Goal: Task Accomplishment & Management: Complete application form

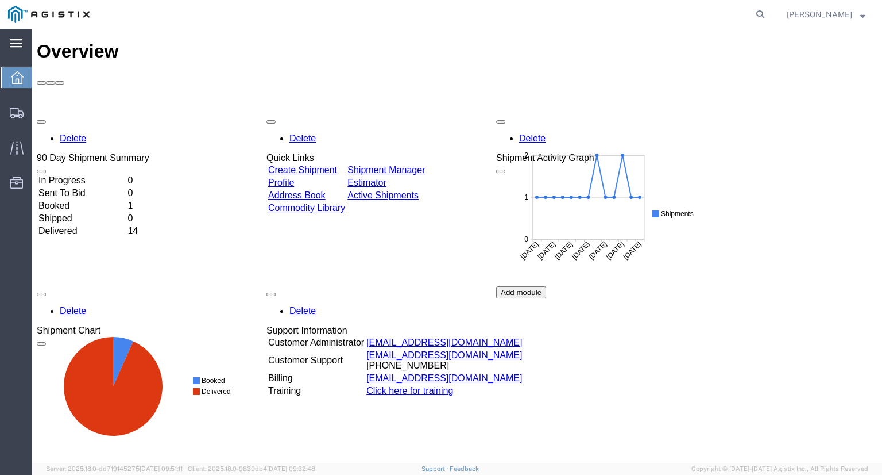
click at [20, 42] on icon at bounding box center [16, 43] width 13 height 9
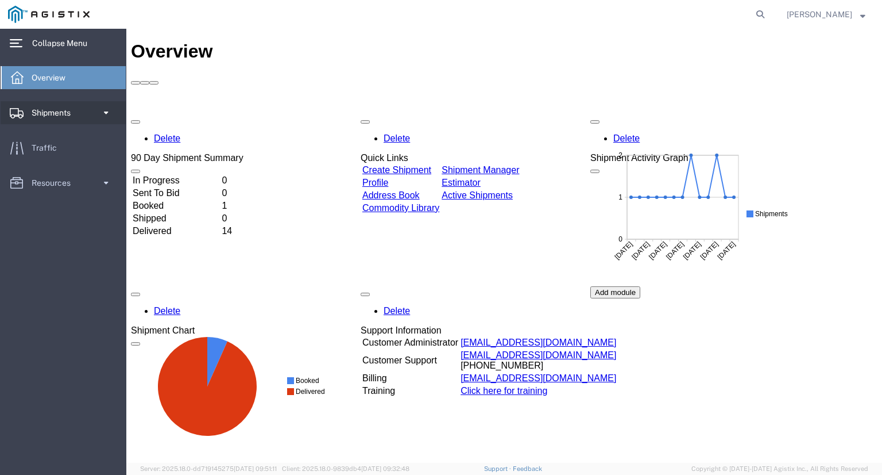
click at [107, 113] on span at bounding box center [106, 112] width 10 height 23
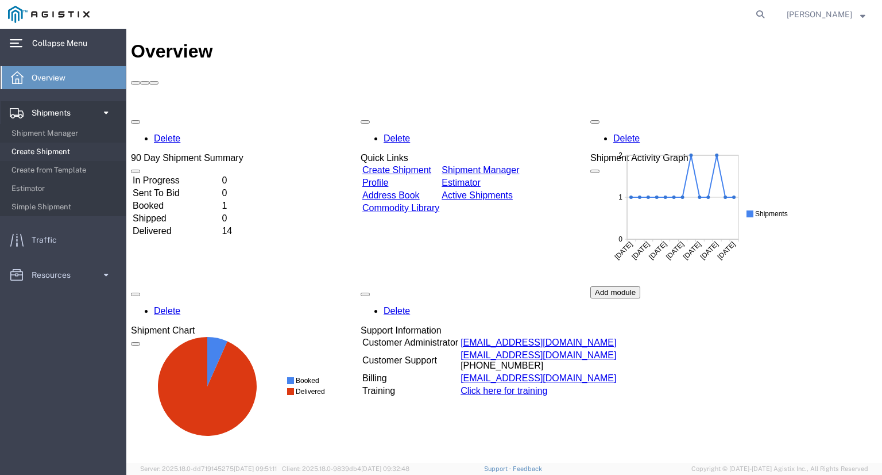
click at [55, 145] on span "Create Shipment" at bounding box center [64, 151] width 106 height 23
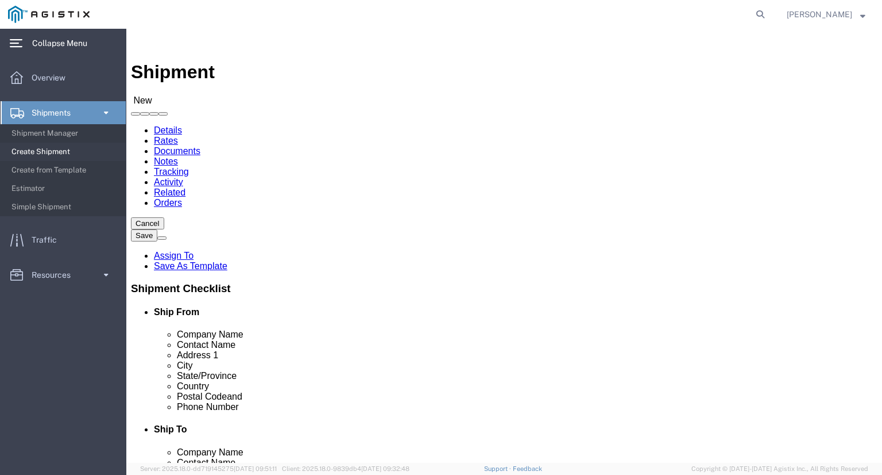
select select
click select "Select MetaFLO Technologies PG&E"
select select "9596"
click select "Select MetaFLO Technologies PG&E"
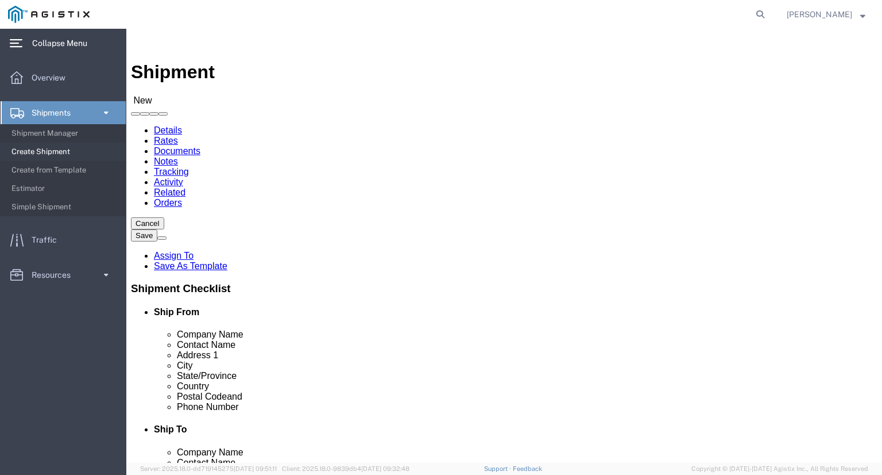
select select
click select "Select All Others [GEOGRAPHIC_DATA] [GEOGRAPHIC_DATA] [GEOGRAPHIC_DATA] [GEOGRA…"
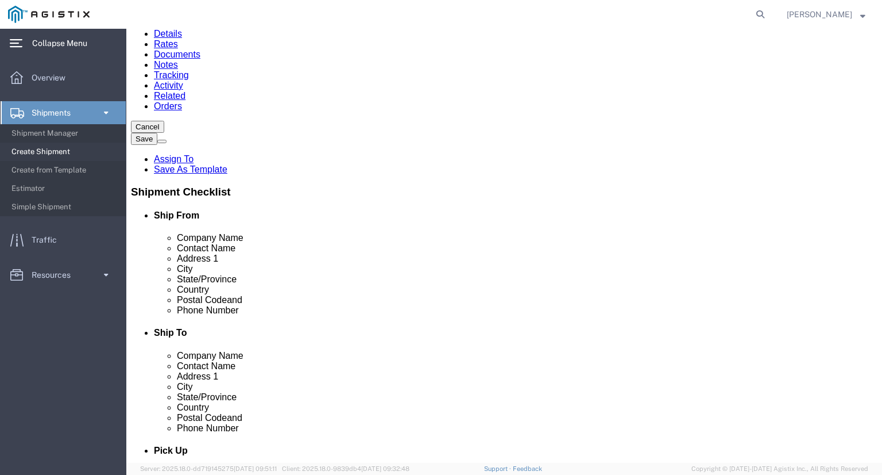
scroll to position [115, 0]
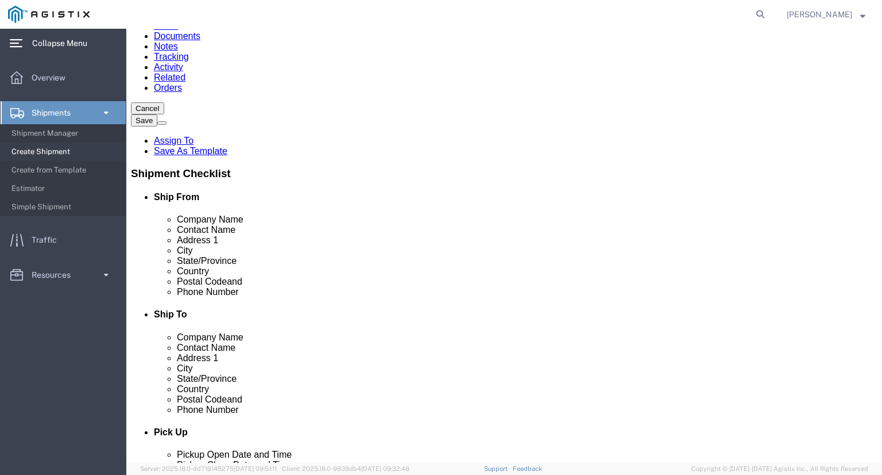
click input "text"
click input "Metaflo"
type input "Metaflo"
click p "- MetaFLO C/O BlendPack LLC - ([PERSON_NAME]) [STREET_ADDRESS] , 12:00 AM - 12:…"
select select "[GEOGRAPHIC_DATA]"
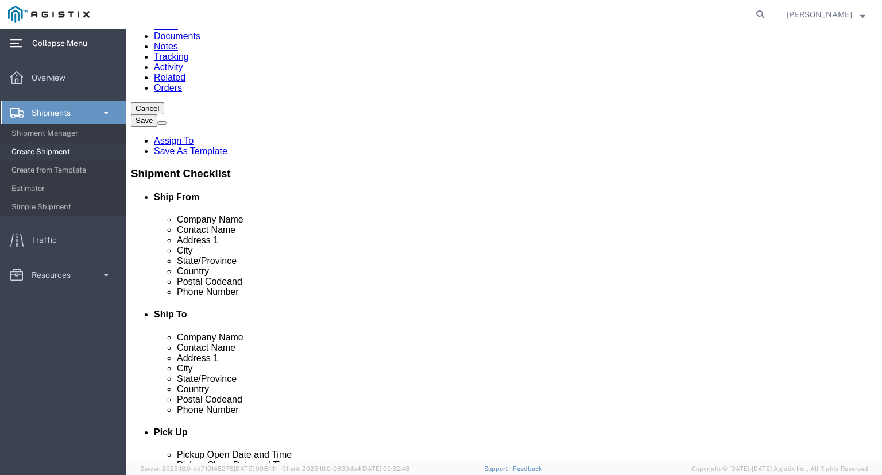
type input "MetaFLO C/O BlendPack LLC"
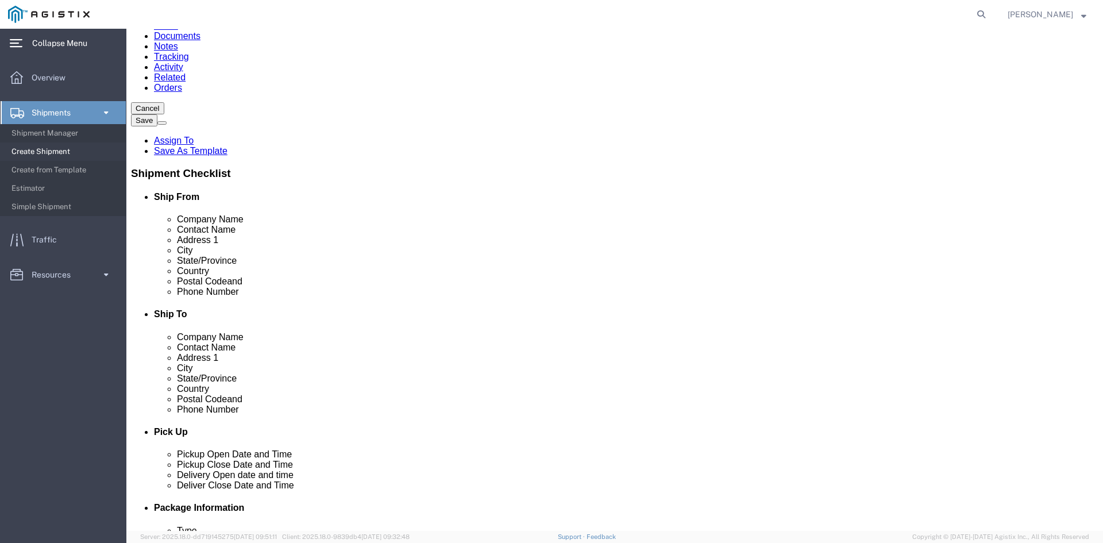
click input "text"
paste input "PG&E"
click input "PG&E"
click div "Location My Profile Location (OBSOLETE) [PERSON_NAME] SC - GC TRAILER (OBSOLETE…"
click input "PG&E"
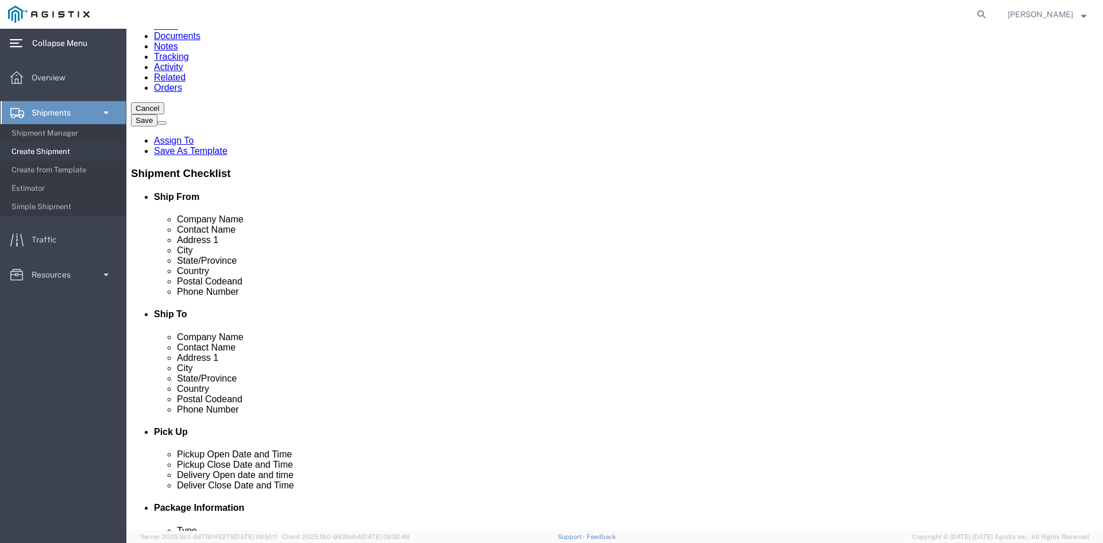
type input "PG&E"
click input "text"
paste input "[PERSON_NAME]"
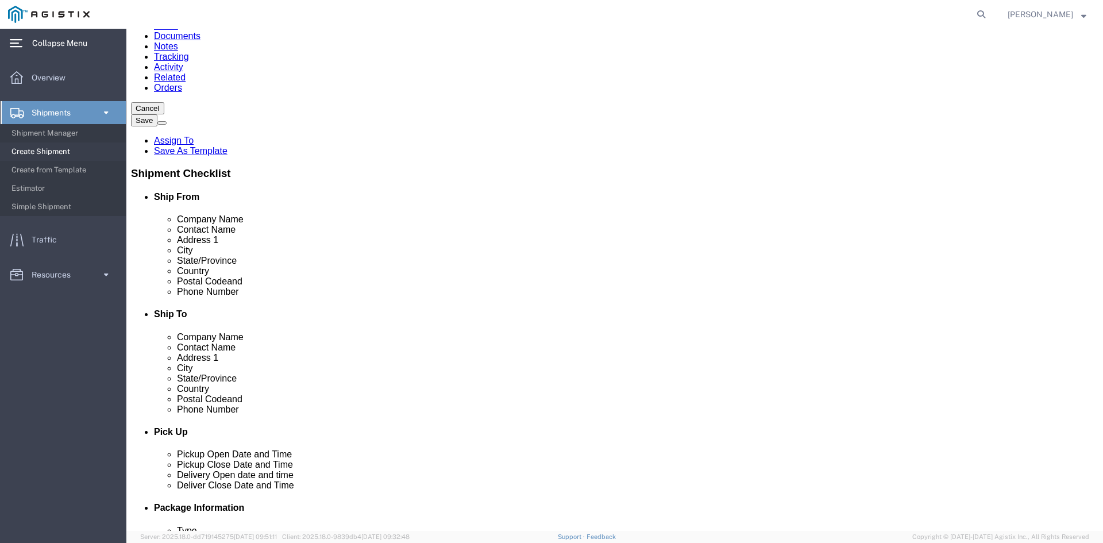
type input "[PERSON_NAME]"
click input "text"
paste input "[STREET_ADDRESS]"
type input "[STREET_ADDRESS]"
click input "text"
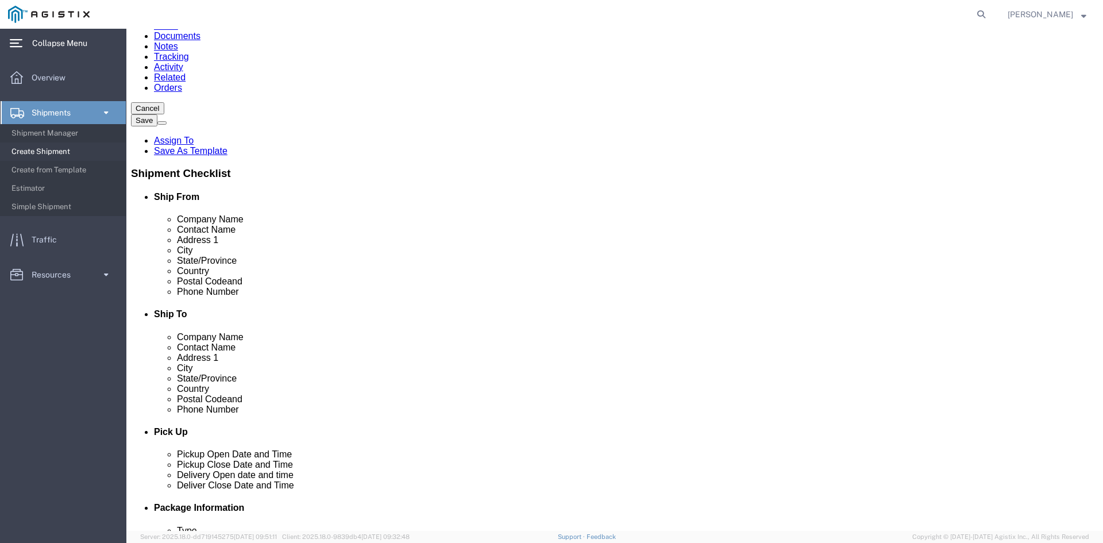
paste input "Antioch"
type input "Antioch"
type input "CA"
click input "Postal Code"
paste input "94509"
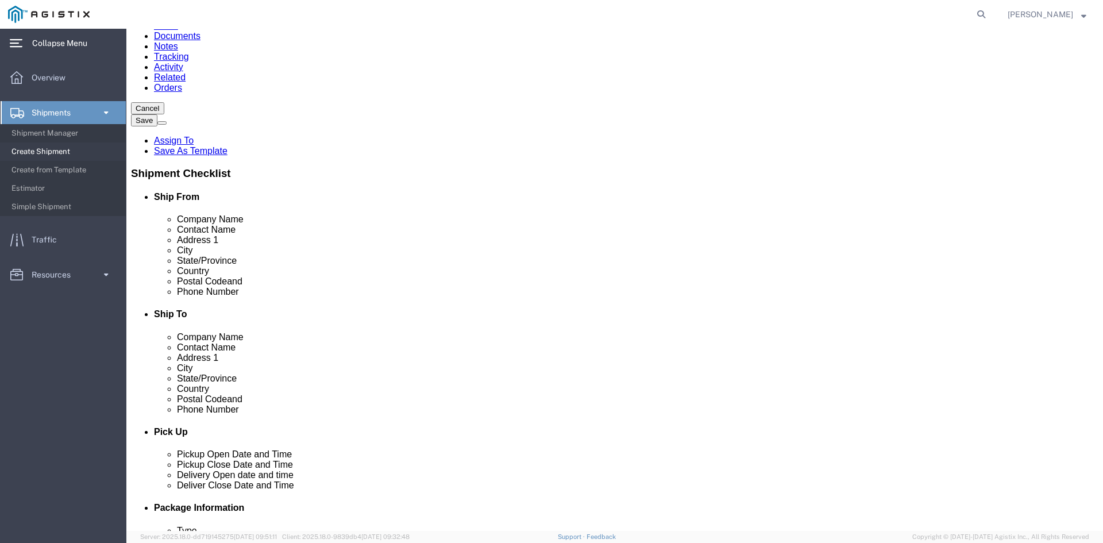
type input "94509"
click input "text"
paste input "[PHONE_NUMBER]"
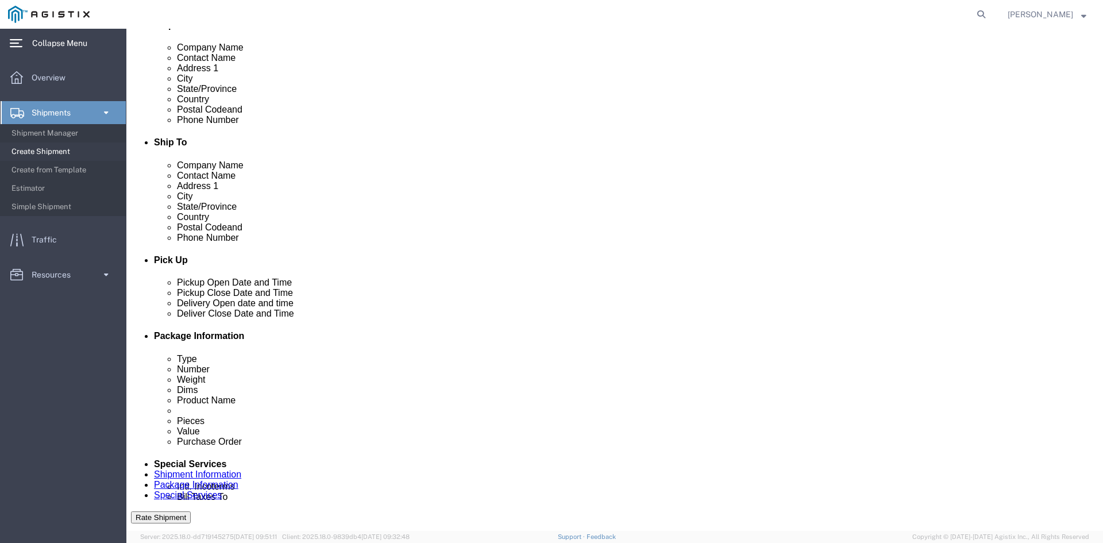
scroll to position [287, 0]
type input "[PHONE_NUMBER]"
click div "Pickup Date and Time"
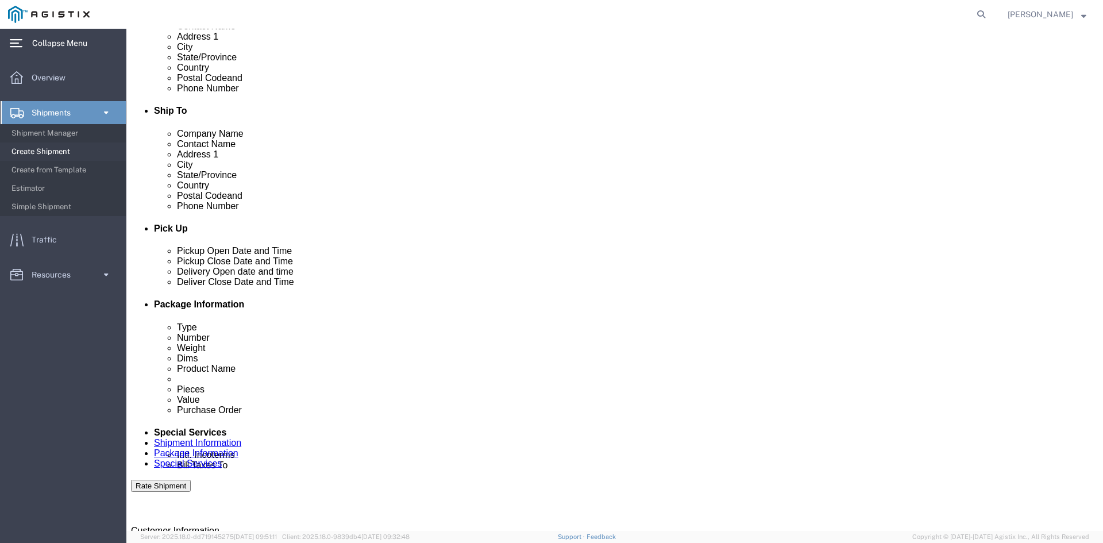
scroll to position [345, 0]
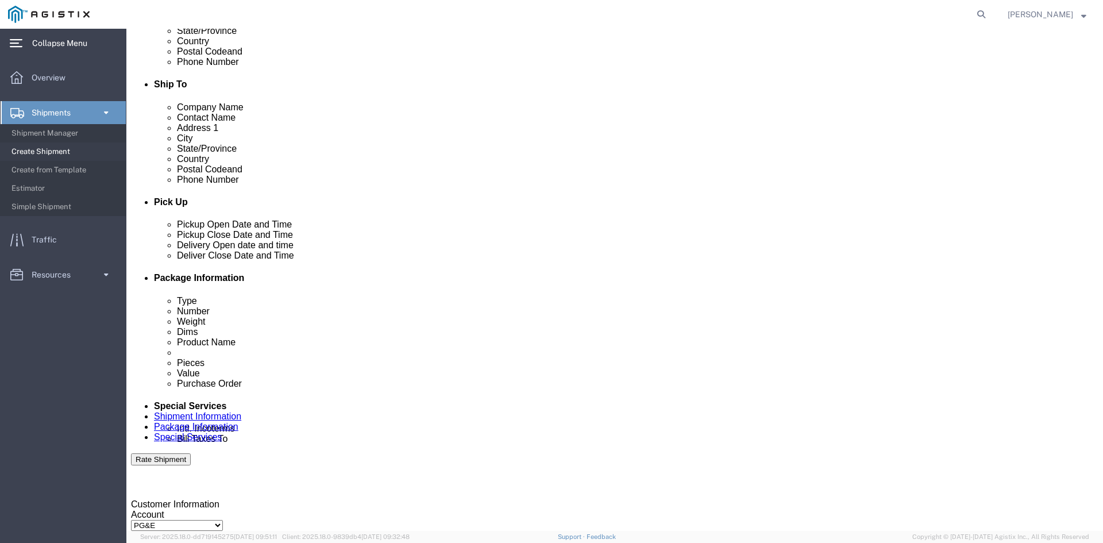
click div "[DATE] 12:00 AM"
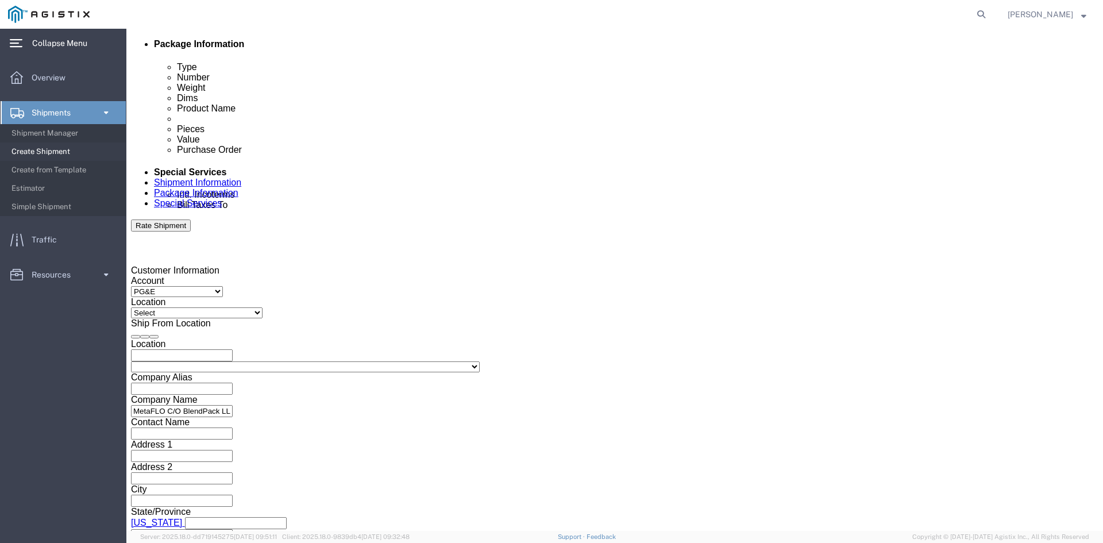
click button "Apply"
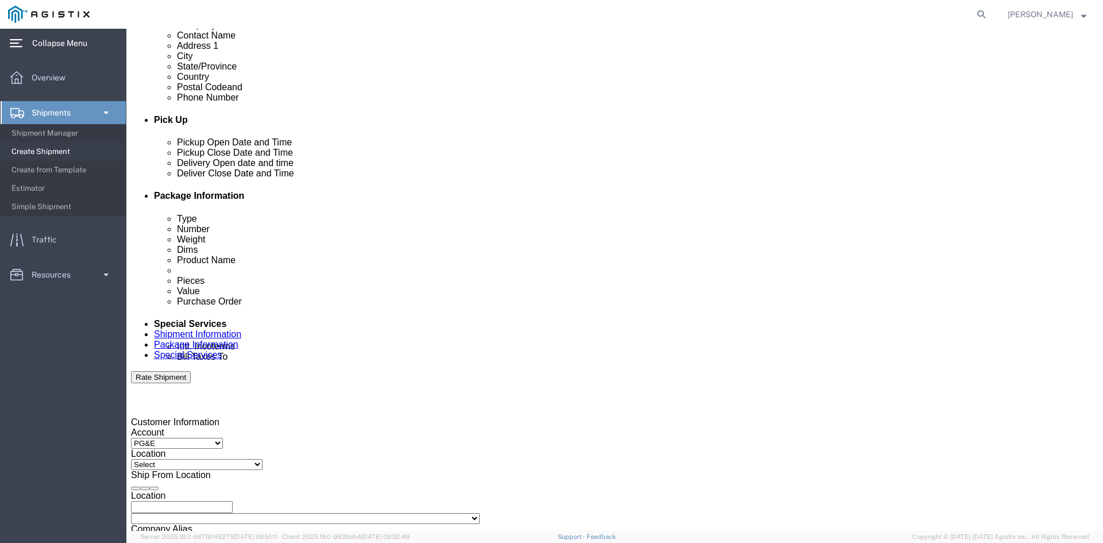
scroll to position [406, 0]
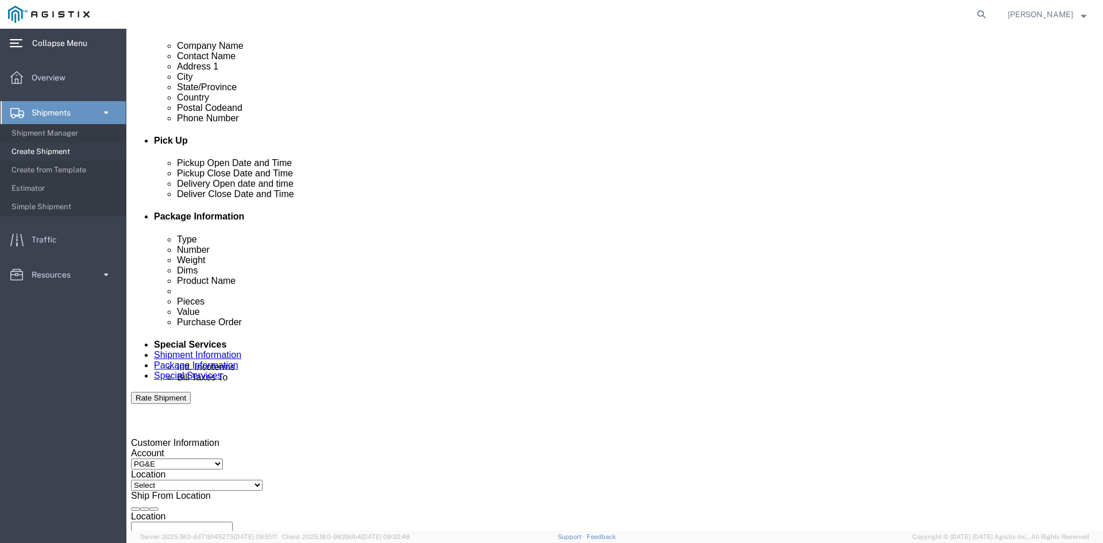
click div "[DATE] 11:00 AM"
click div "Pickup Date: Pickup Start Date Pickup Start Time Pickup Open Date and Time [DAT…"
click div "[DATE] 12:00 PM"
click div "Pickup Date: Pickup Start Date Pickup Start Time Pickup Open Date and Time [DAT…"
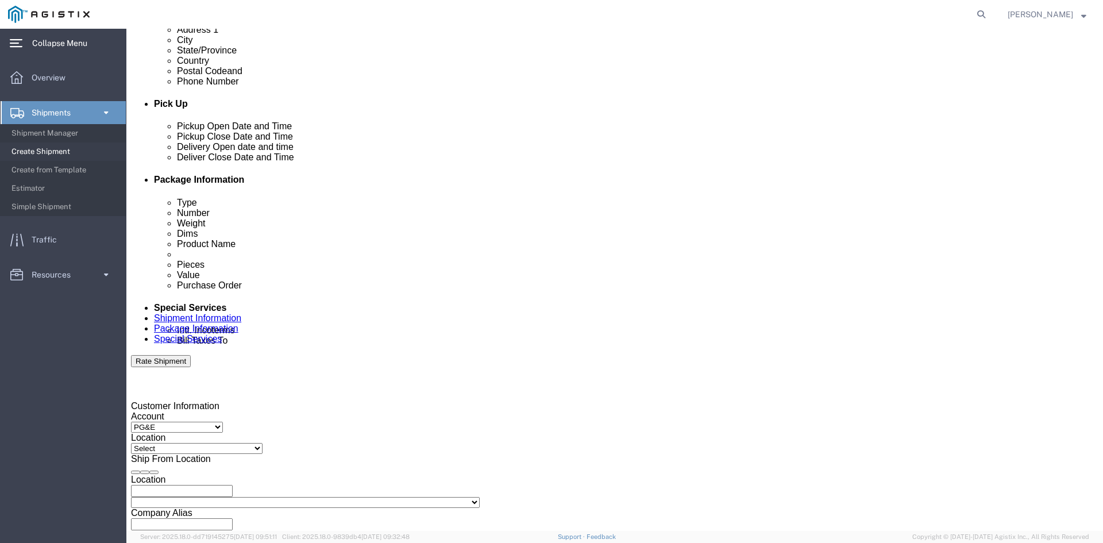
scroll to position [464, 0]
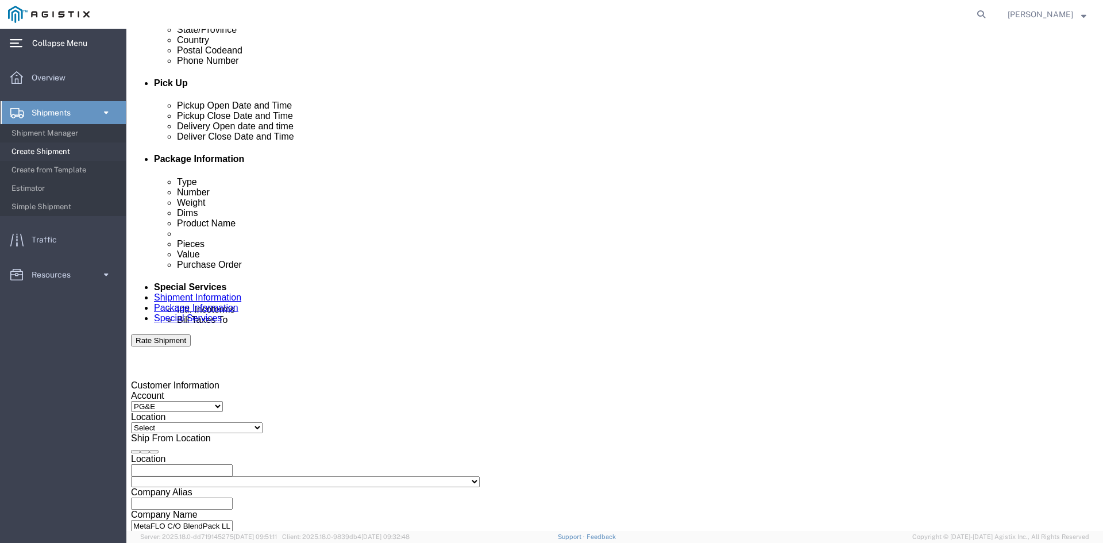
click div "[DATE] 11:00 AM"
type input "7:30 AM"
click button "Apply"
click div "[DATE] 12:00 PM"
drag, startPoint x: 254, startPoint y: 435, endPoint x: 235, endPoint y: 435, distance: 19.0
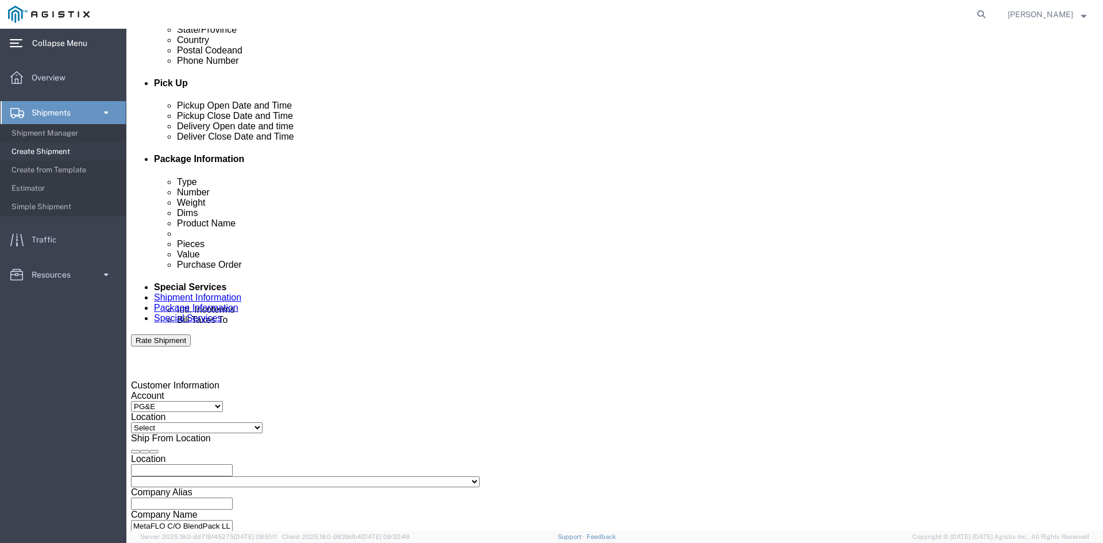
click input "12:00 PM"
type input "3:00 PM"
click button "Apply"
click div "Delivery by Date Delivery Start Date Delivery Start Time Deliver Open Date and …"
click div
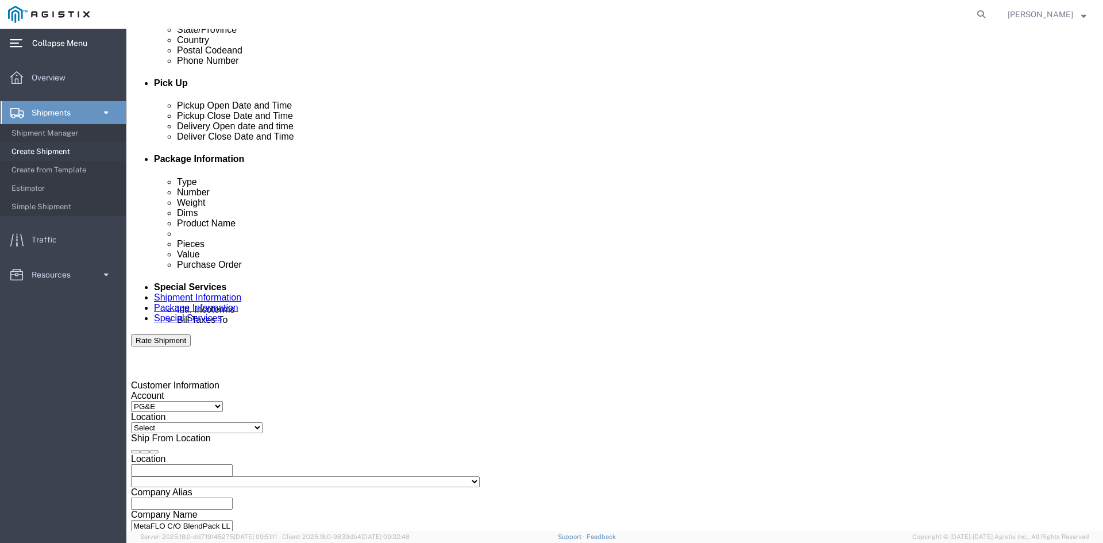
click input "4:00 PM"
type input "8:00 AM"
click button "Apply"
click div
click input "9:00 AM"
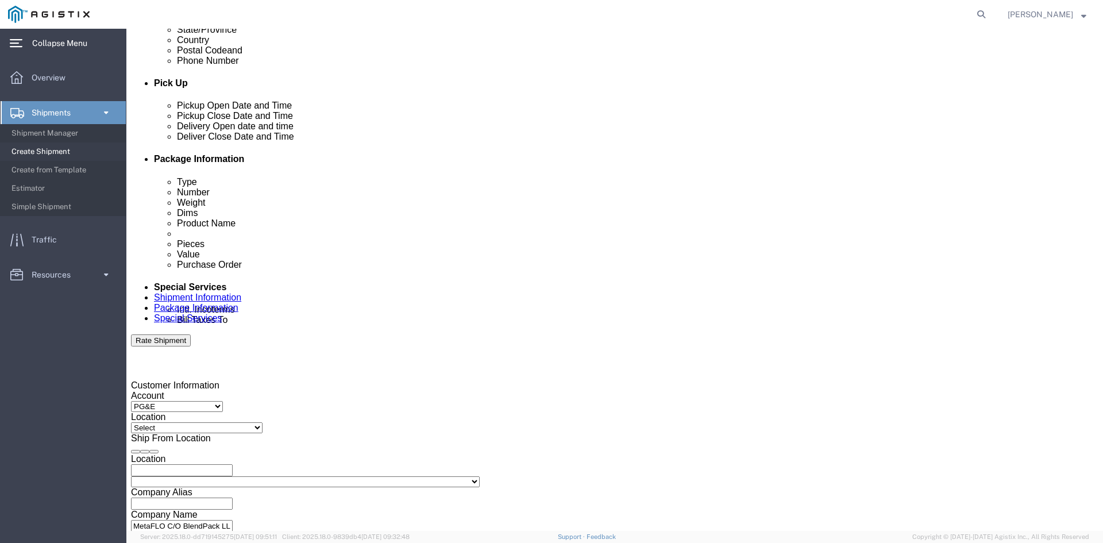
click button "Apply"
click div "[DATE] 4:00 PM"
type input "03:00 PM"
click button "Apply"
click div "Delivery by Date Delivery Start Date Delivery Start Time Deliver Open Date and …"
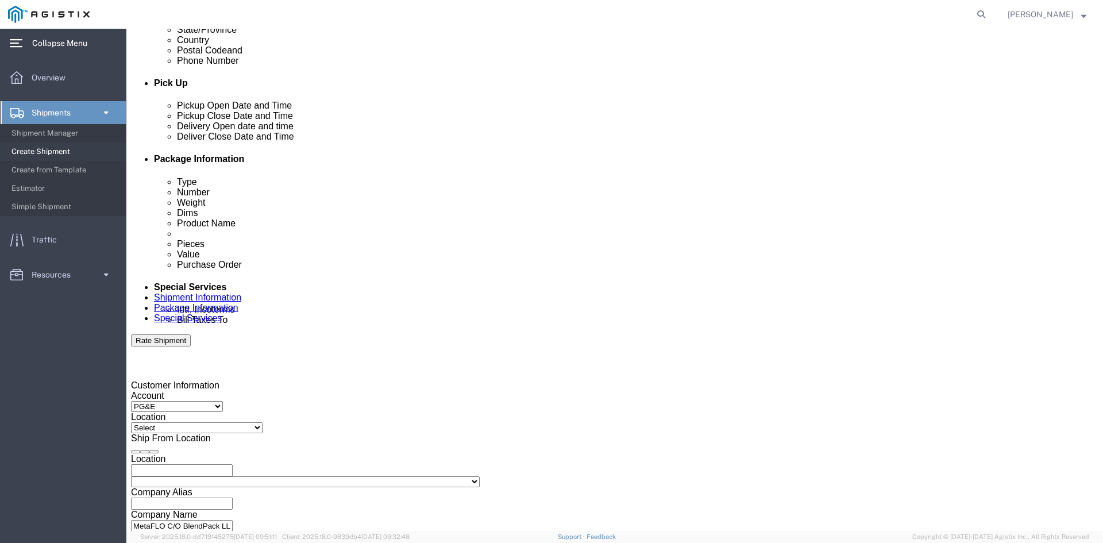
click input "text"
paste input "2701243561"
type input "2701243561"
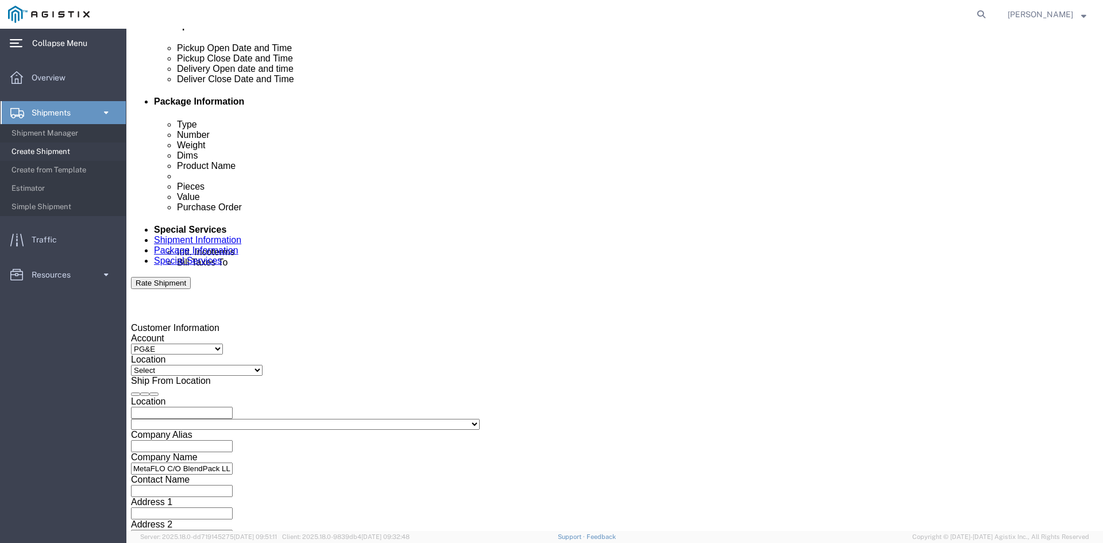
click select "Select Air Less than Truckload Multi-Leg Ocean Freight Rail Small Parcel Truckl…"
select select "TL"
click select "Select Air Less than Truckload Multi-Leg Ocean Freight Rail Small Parcel Truckl…"
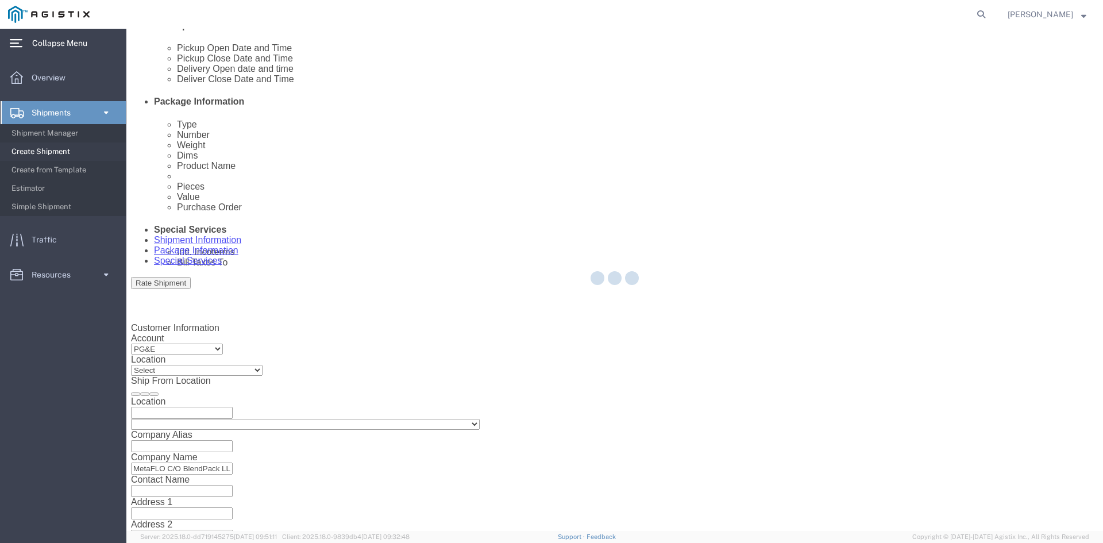
drag, startPoint x: 56, startPoint y: 446, endPoint x: 182, endPoint y: 476, distance: 128.9
click at [182, 474] on div at bounding box center [614, 280] width 977 height 502
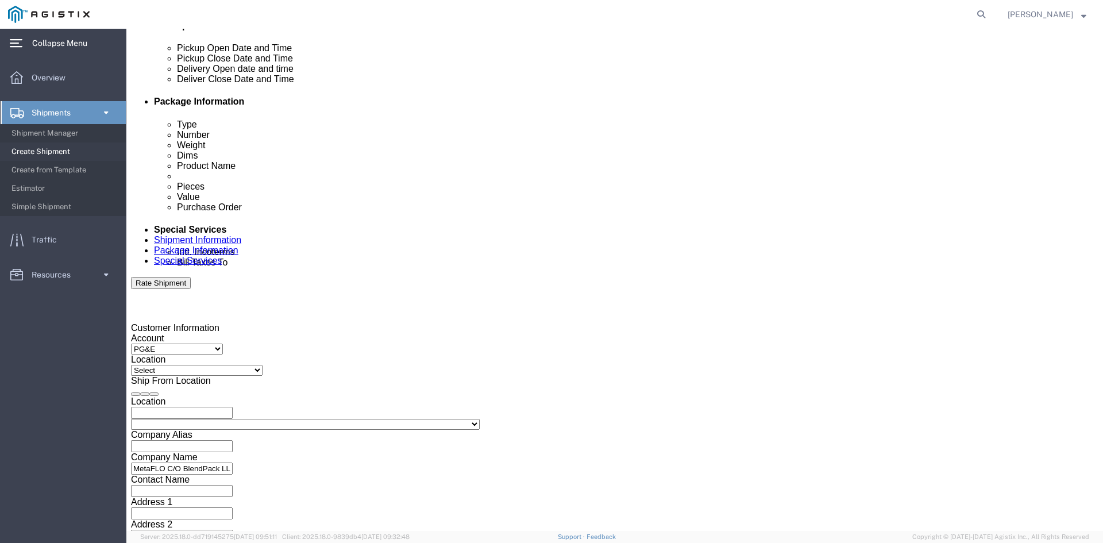
click select "Select 1-Ton (PSS) 10 Wheel 10 Yard Dump Truck 20 Yard Dump Truck Bobtail Botto…"
select select "FLBD"
click select "Select 1-Ton (PSS) 10 Wheel 10 Yard Dump Truck 20 Yard Dump Truck Bobtail Botto…"
click select "Select 35 Feet 20 Feet 28 Feet 53 Feet 40 Feet 48 Feet"
select select "53FT"
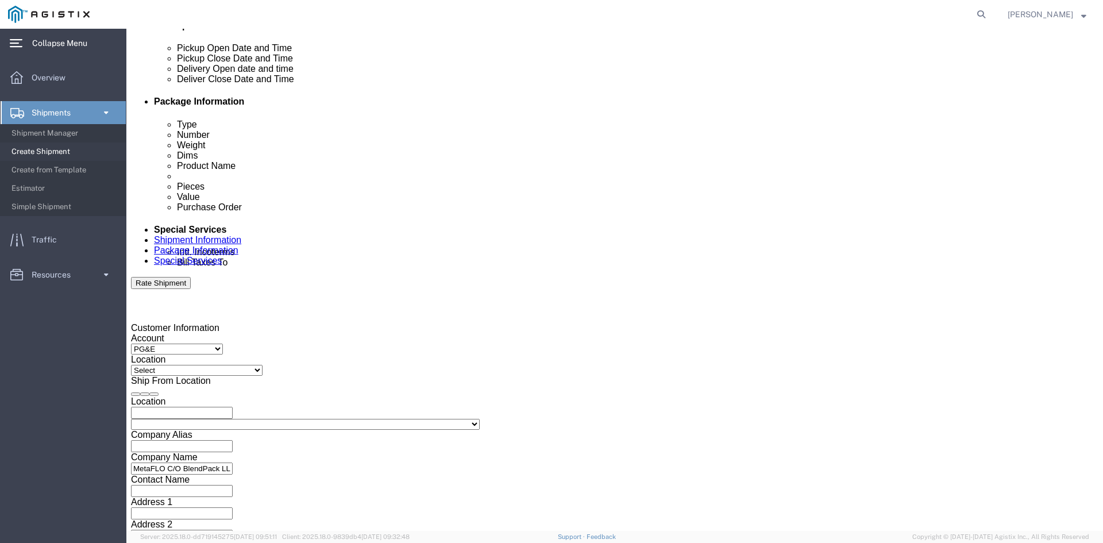
click select "Select 35 Feet 20 Feet 28 Feet 53 Feet 40 Feet 48 Feet"
click div "Leg 1 Mode Select Air Less than Truckload Multi-Leg Ocean Freight Rail Small Pa…"
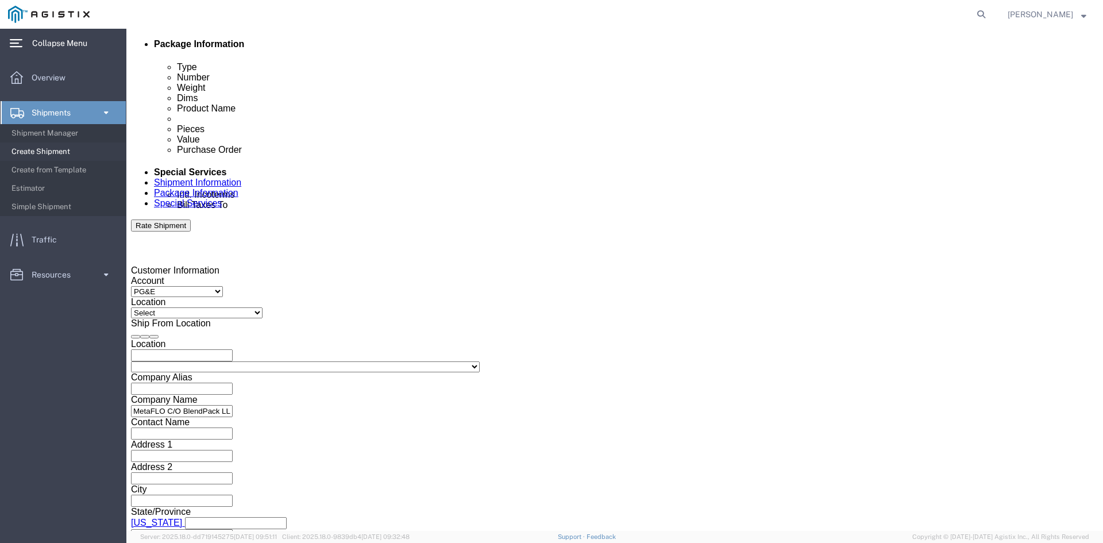
click button "Continue"
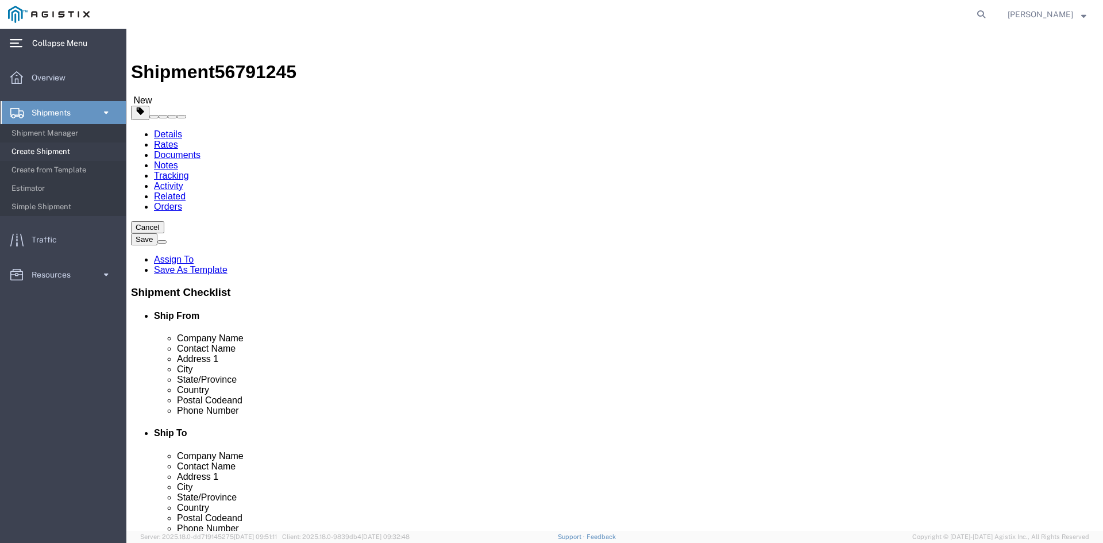
click select "Select Bulk Bundle(s) Cardboard Box(es) Carton(s) Crate(s) Drum(s) (Fiberboard)…"
select select "PSNS"
click select "Select Bulk Bundle(s) Cardboard Box(es) Carton(s) Crate(s) Drum(s) (Fiberboard)…"
click input "1"
type input "880"
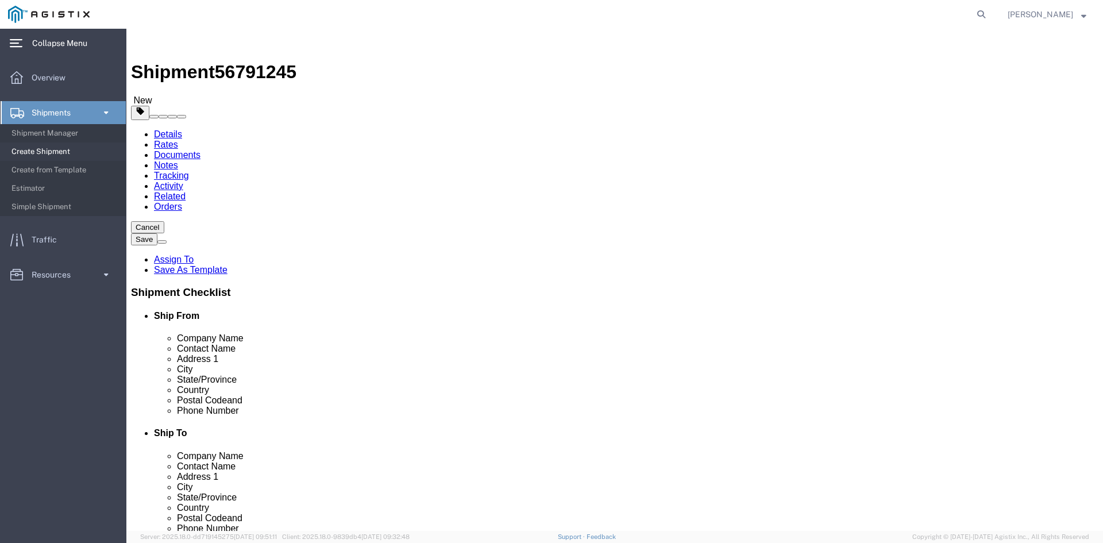
click input "text"
type input "48"
type input "40"
type input "44"
click input "0.00"
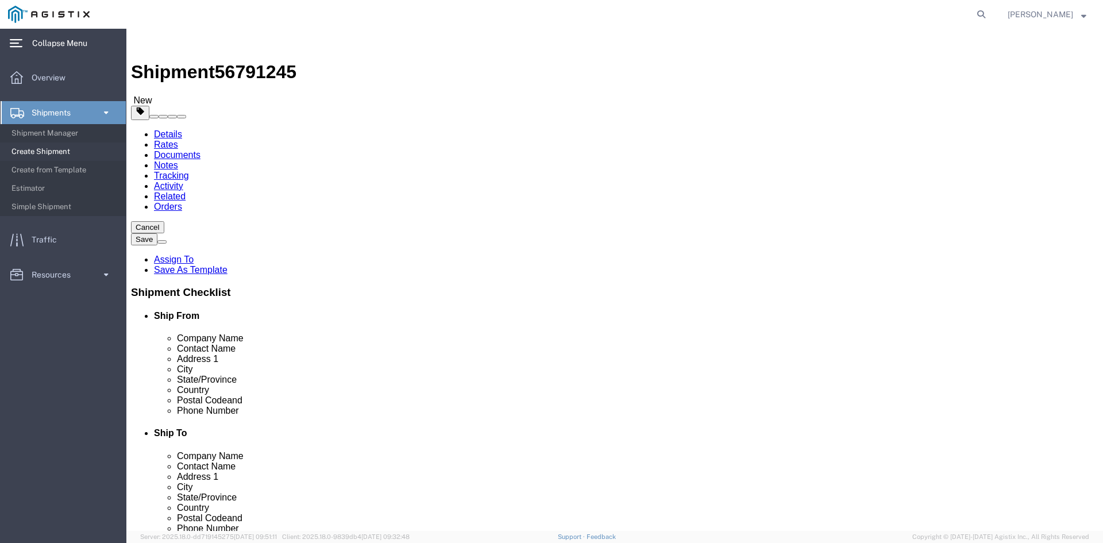
click input "0.00"
type input "46200"
click link "Add Content"
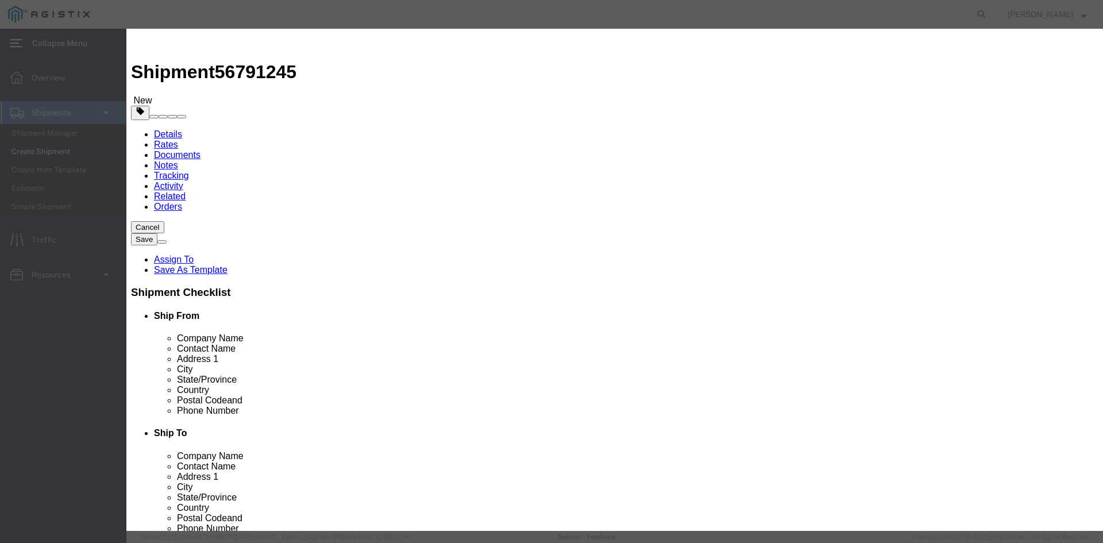
click input "text"
drag, startPoint x: 330, startPoint y: 87, endPoint x: 260, endPoint y: 90, distance: 69.6
click div "Product Name MF00"
type input "METAFLO MF003"
click input "0"
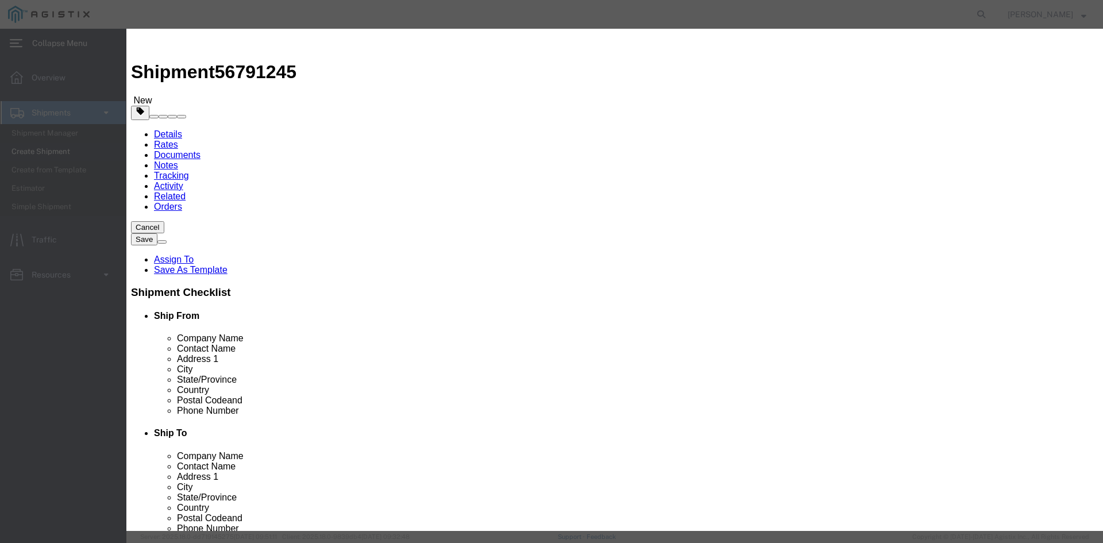
type input "880"
click input "text"
type input "58520"
click input "text"
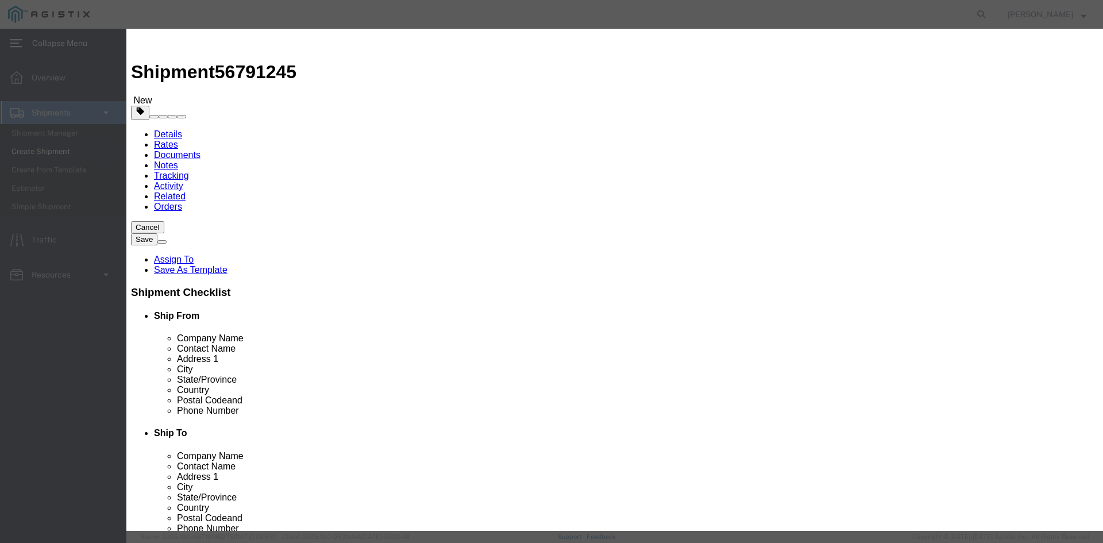
type input "M490839"
drag, startPoint x: 302, startPoint y: 206, endPoint x: 265, endPoint y: 199, distance: 37.3
click div "Product Name METAFLO MF003 Pieces 880 Select Bag Barrels 100Board Feet Bottle B…"
click button "Save & Close"
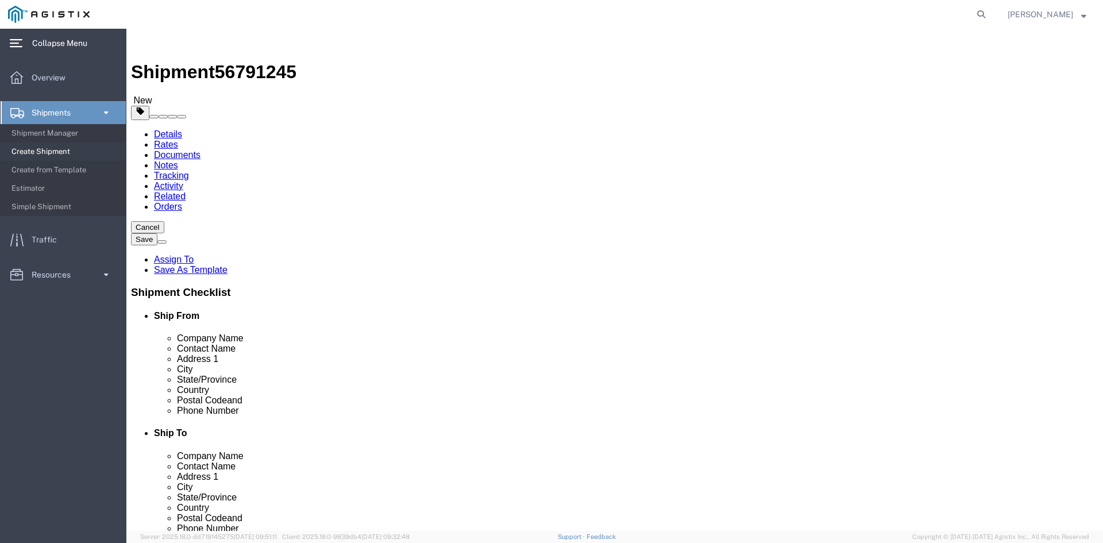
click icon
click dd "880.00 Each"
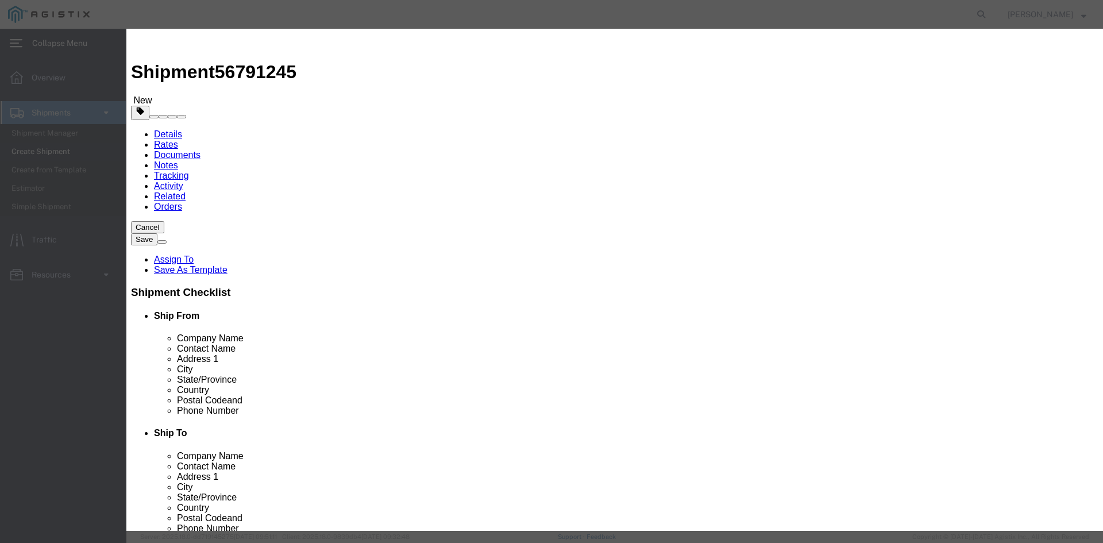
click select "Select Bag Barrels 100Board Feet Bottle Box Blister Pack Carats Can Capsule Car…"
select select "BAG"
click select "Select Bag Barrels 100Board Feet Bottle Box Blister Pack Carats Can Capsule Car…"
click button "Save & Close"
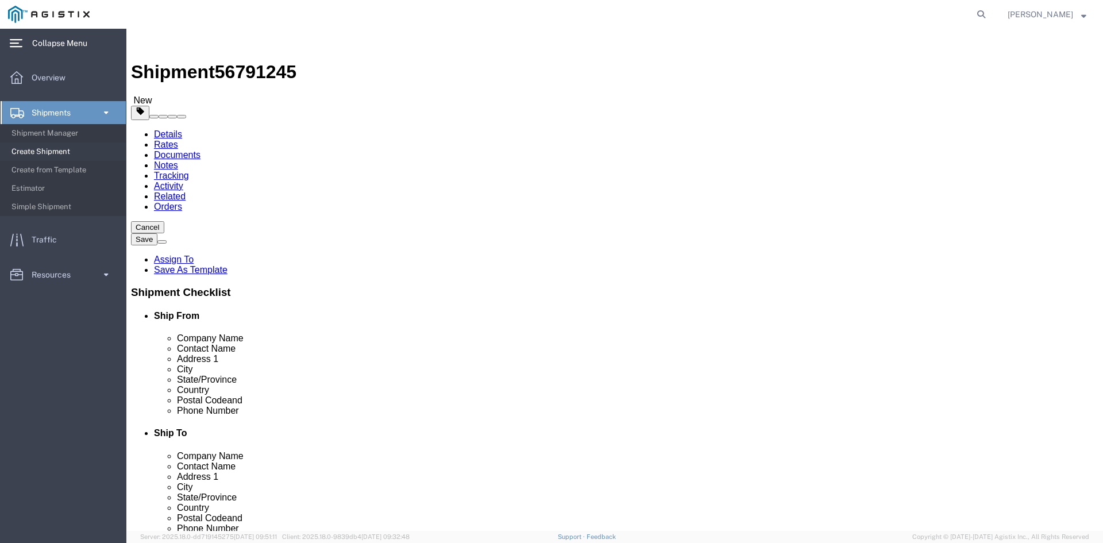
click button "Continue"
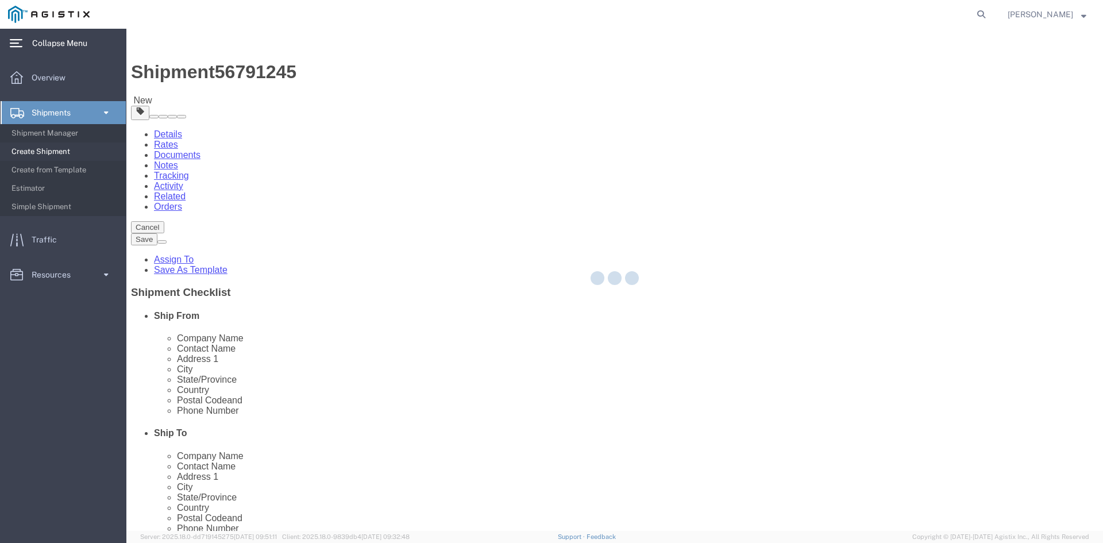
select select
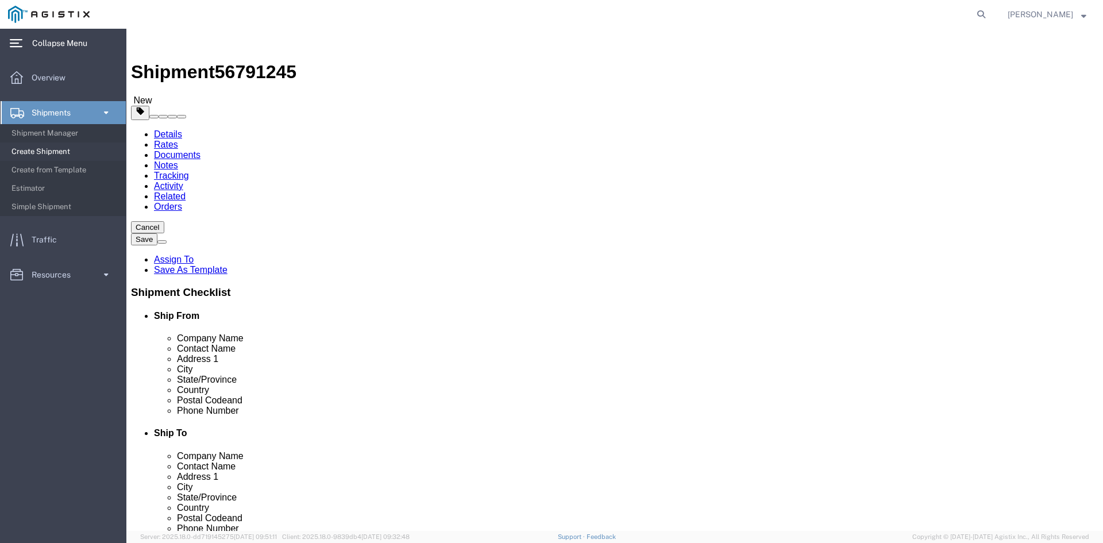
click span "Select one or more"
click span "Tarp Required"
select select "VEHICLE_TARP_REQUIRED_FLAG"
click div "Handling Options"
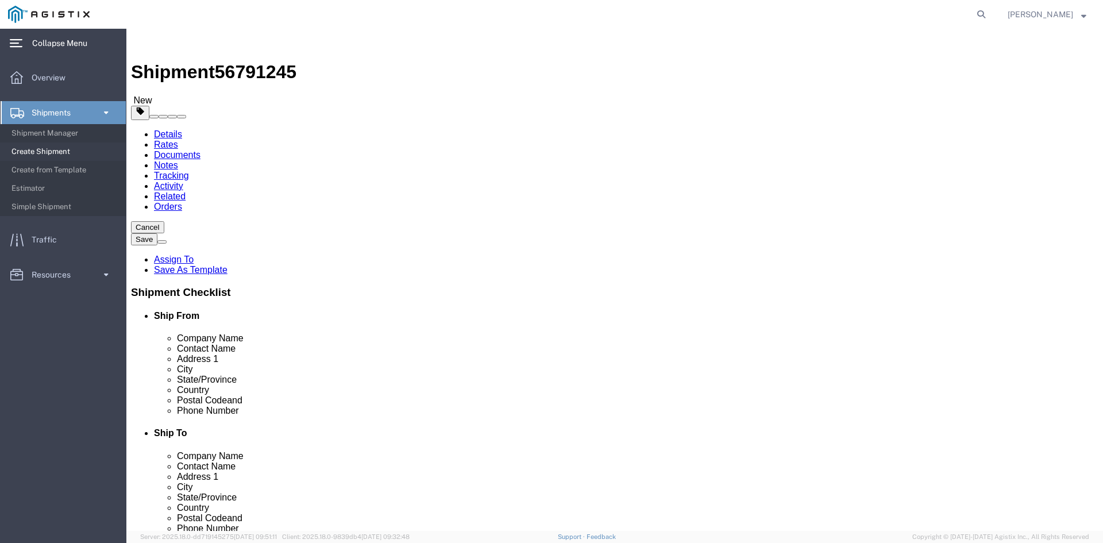
paste textarea "Please contact the consignee to schedule delivery appointment"
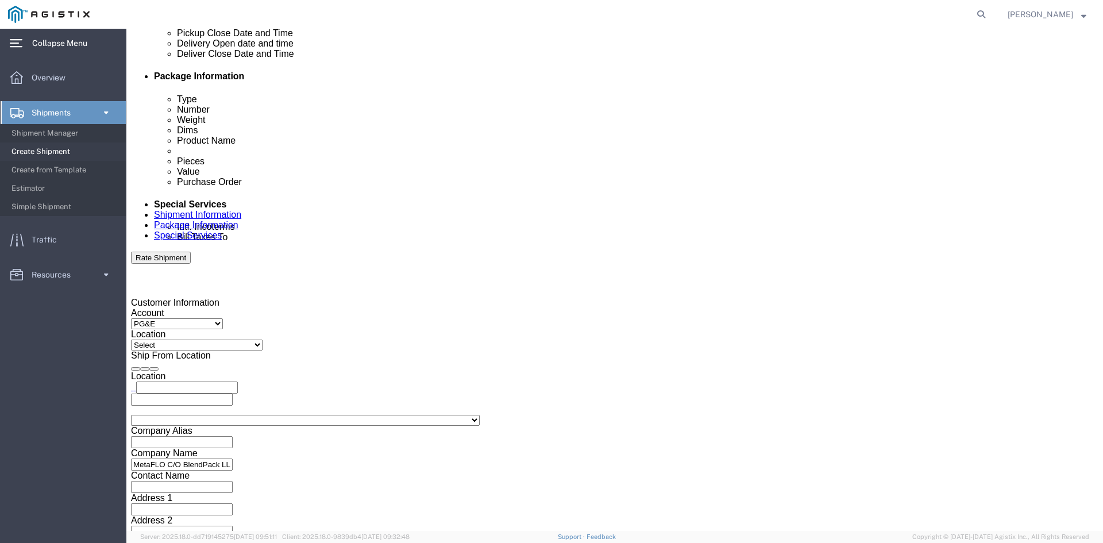
scroll to position [574, 0]
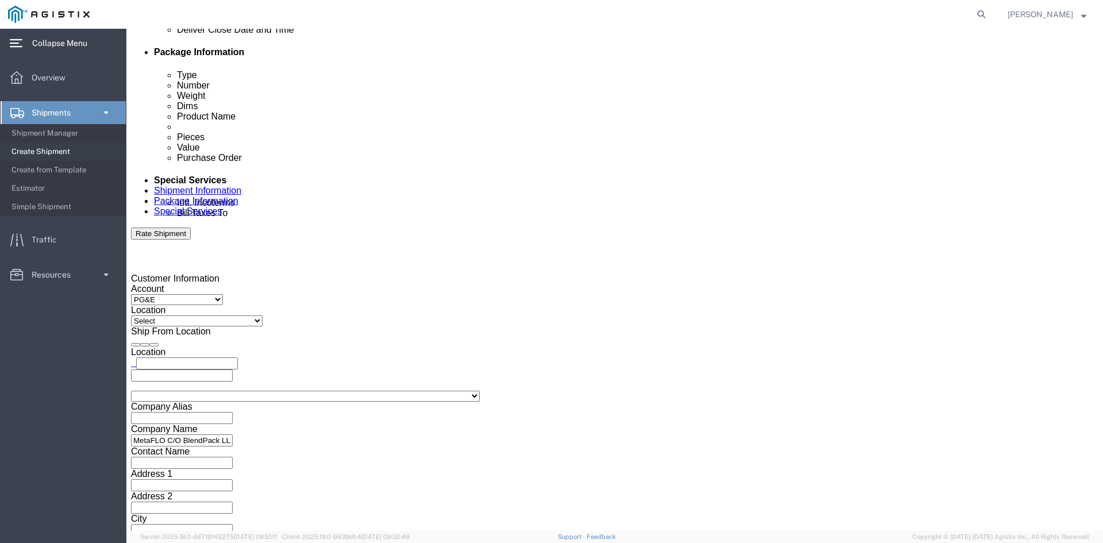
type textarea "Please contact the consignee to schedule delivery appointment"
click input "text"
type input "[EMAIL_ADDRESS][DOMAIN_NAME]"
drag, startPoint x: 145, startPoint y: 352, endPoint x: 163, endPoint y: 358, distance: 18.6
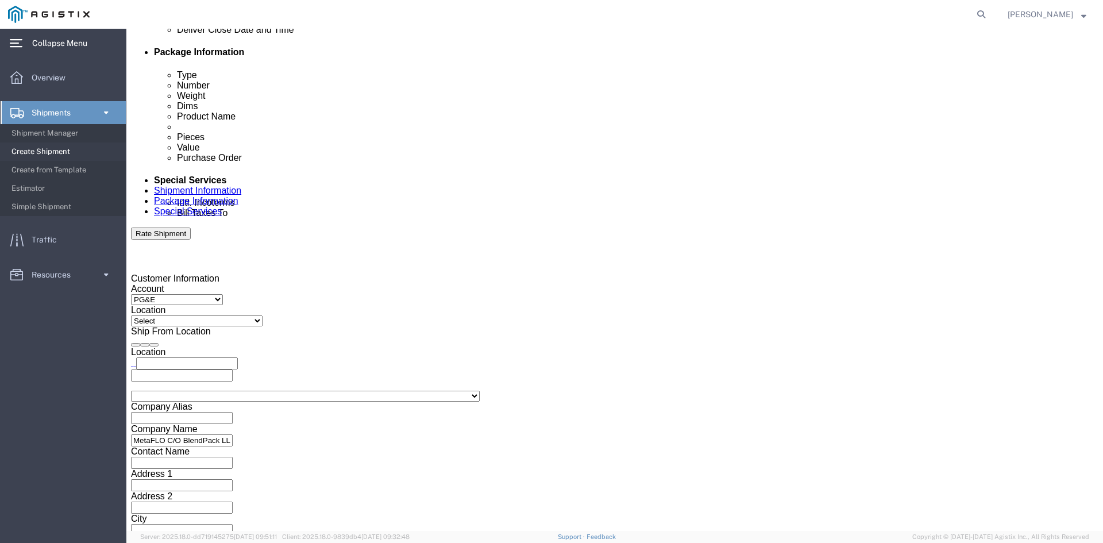
click input "BOL"
checkbox input "true"
click button "Rate Shipment"
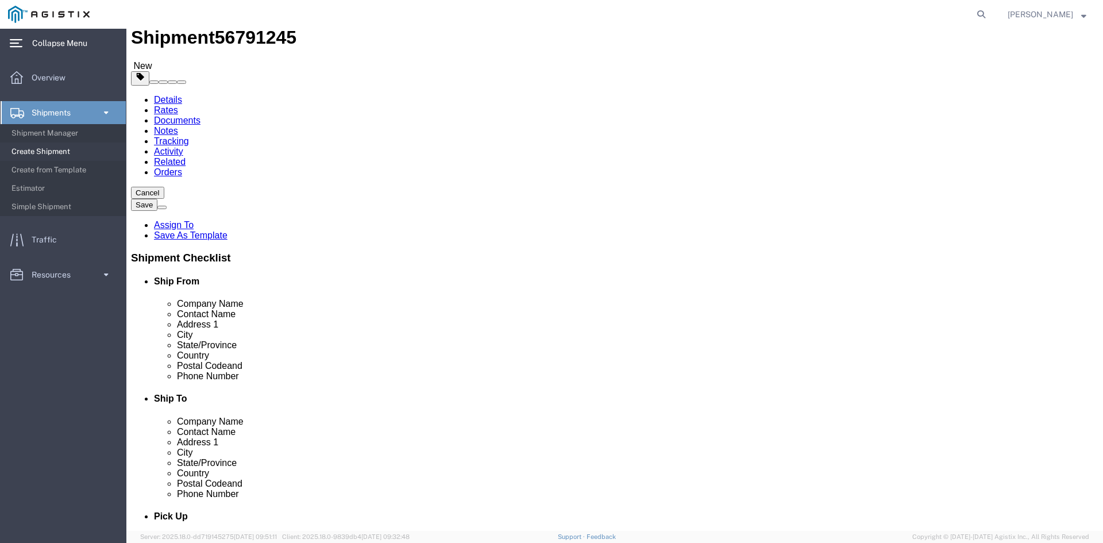
scroll to position [0, 0]
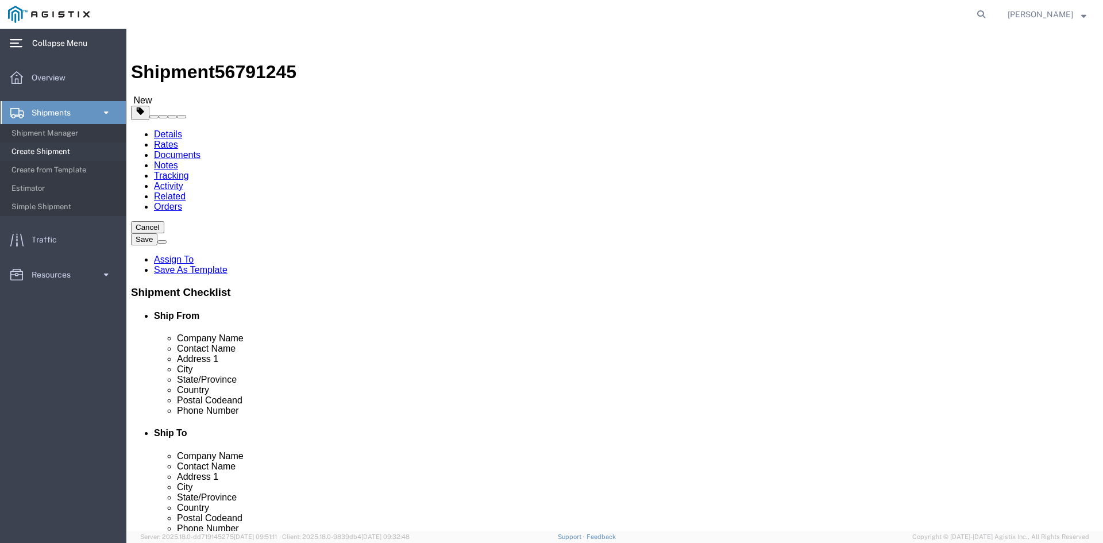
click icon
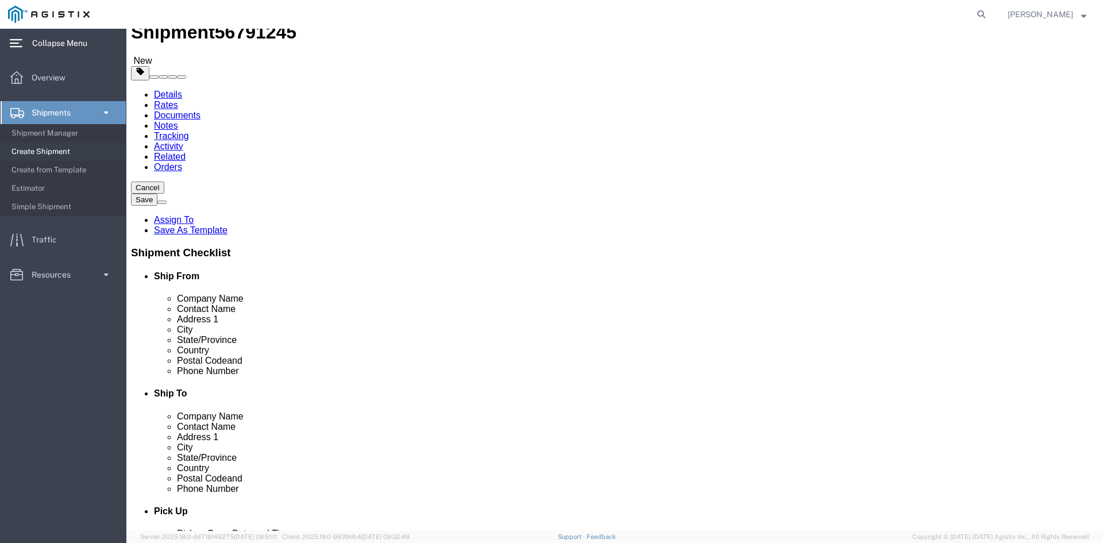
scroll to position [57, 0]
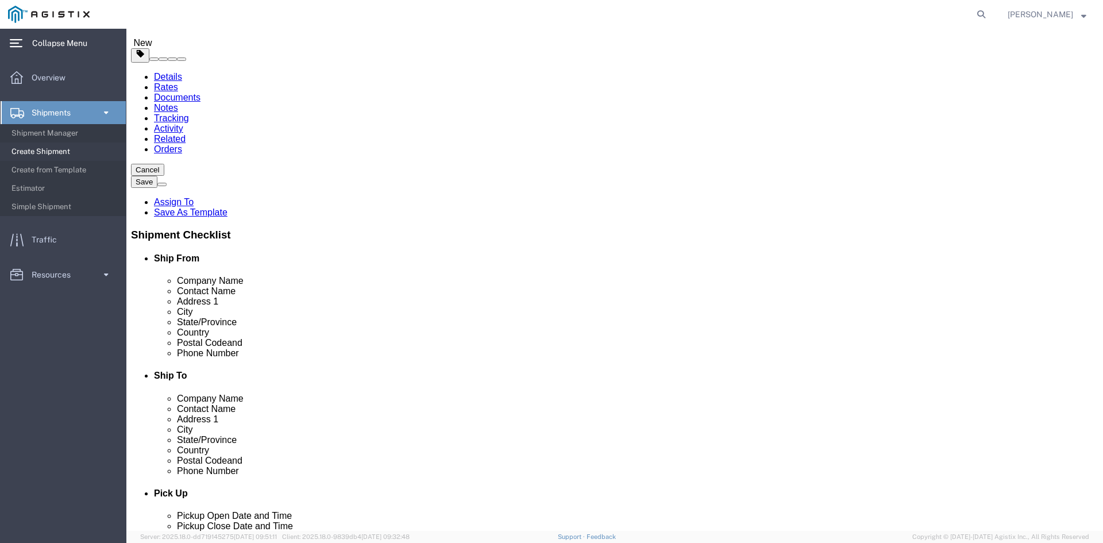
click select "Select All Others [GEOGRAPHIC_DATA] [GEOGRAPHIC_DATA] [GEOGRAPHIC_DATA] [GEOGRA…"
select select "23082"
click select "Select All Others [GEOGRAPHIC_DATA] [GEOGRAPHIC_DATA] [GEOGRAPHIC_DATA] [GEOGRA…"
click div "Customer Information Account Select MetaFLO Technologies PG&E Location Select A…"
click button "Rate Shipment"
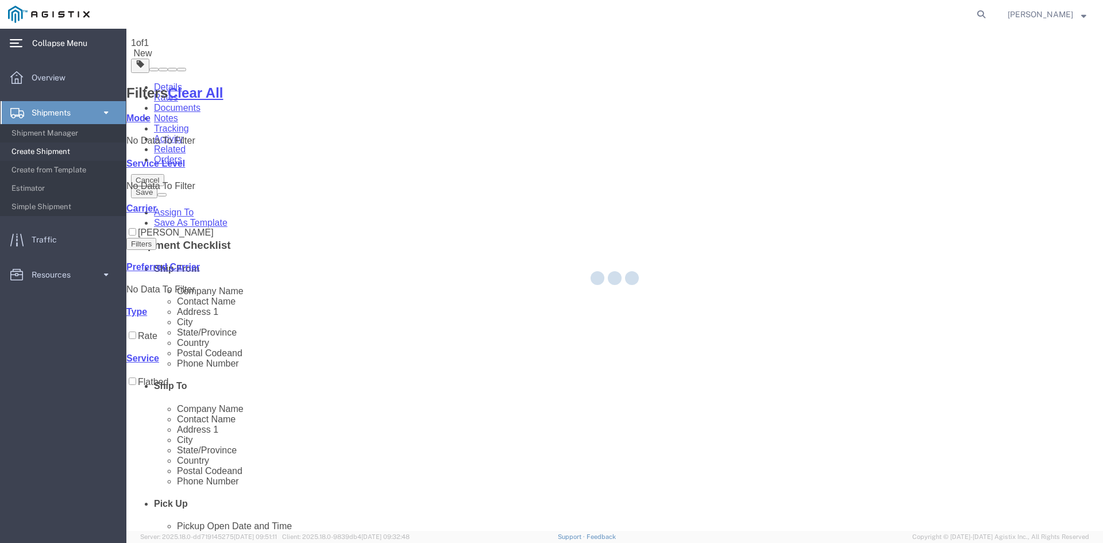
scroll to position [0, 0]
